Goal: Navigation & Orientation: Find specific page/section

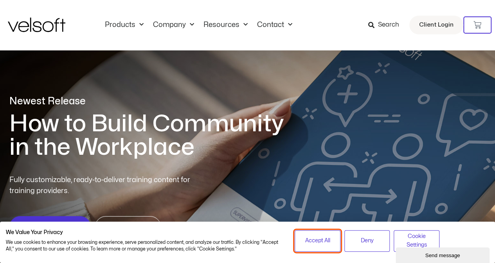
click at [302, 247] on button "Accept All" at bounding box center [318, 241] width 46 height 22
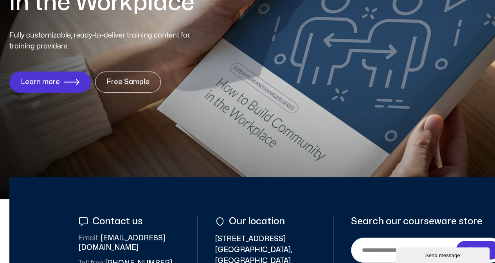
scroll to position [44, 0]
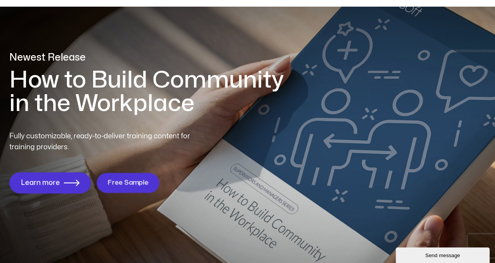
click at [132, 181] on span "Free Sample" at bounding box center [127, 182] width 41 height 7
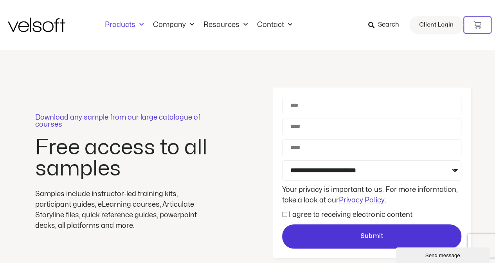
click at [129, 24] on link "Products" at bounding box center [124, 25] width 48 height 9
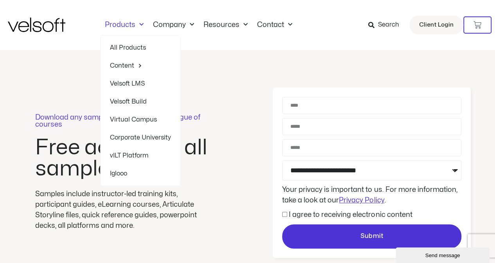
click at [128, 49] on link "All Products" at bounding box center [140, 48] width 61 height 18
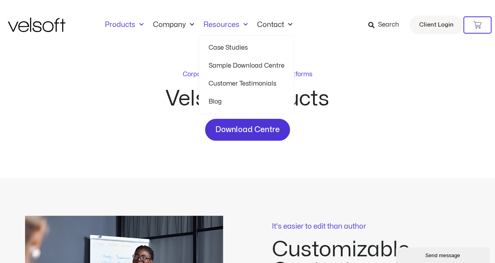
click at [239, 29] on span "Menu" at bounding box center [243, 24] width 8 height 13
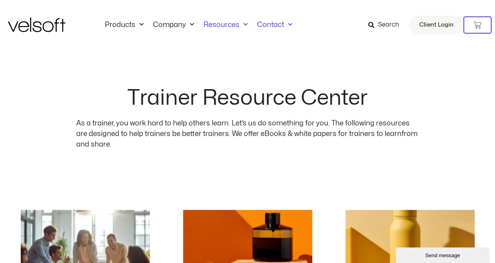
click at [285, 27] on span "Menu" at bounding box center [288, 24] width 8 height 13
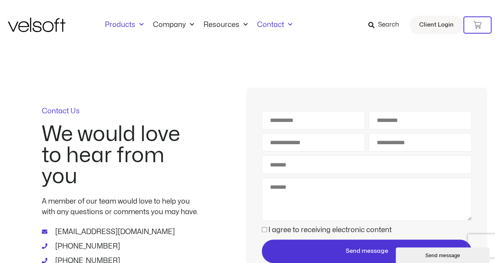
click at [124, 25] on link "Products" at bounding box center [124, 25] width 48 height 9
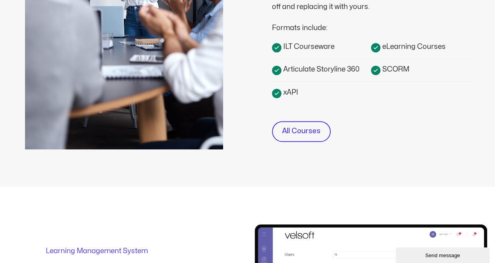
scroll to position [393, 0]
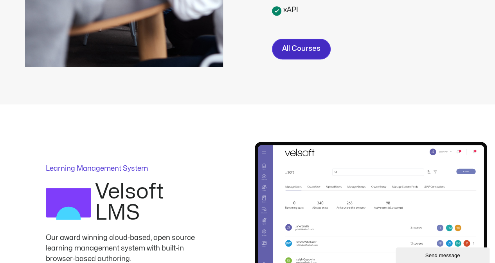
click at [286, 44] on span "All Courses" at bounding box center [301, 48] width 38 height 11
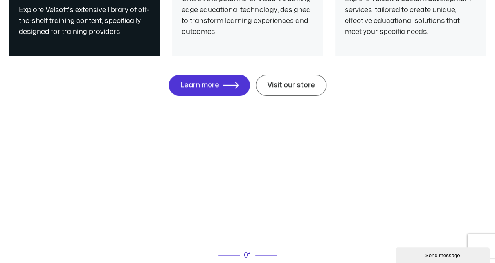
scroll to position [1865, 0]
